Goal: Navigation & Orientation: Understand site structure

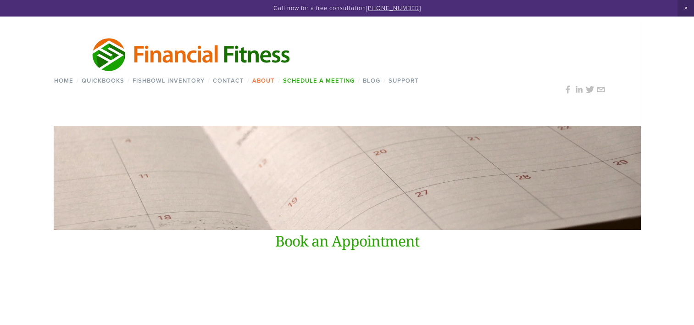
click at [261, 80] on link "About" at bounding box center [263, 80] width 28 height 13
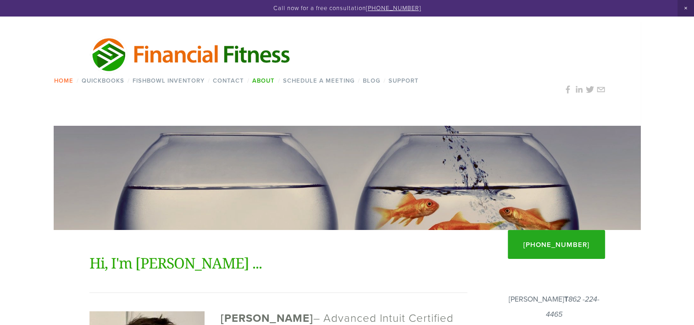
click at [66, 82] on link "Home" at bounding box center [63, 80] width 25 height 13
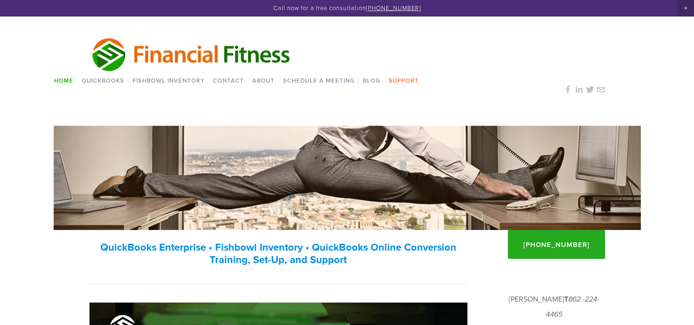
click at [406, 81] on link "Support" at bounding box center [404, 80] width 36 height 13
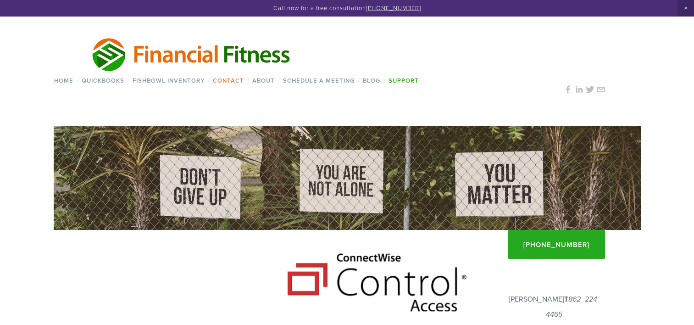
click at [231, 79] on link "Contact" at bounding box center [228, 80] width 37 height 13
